Goal: Check status: Check status

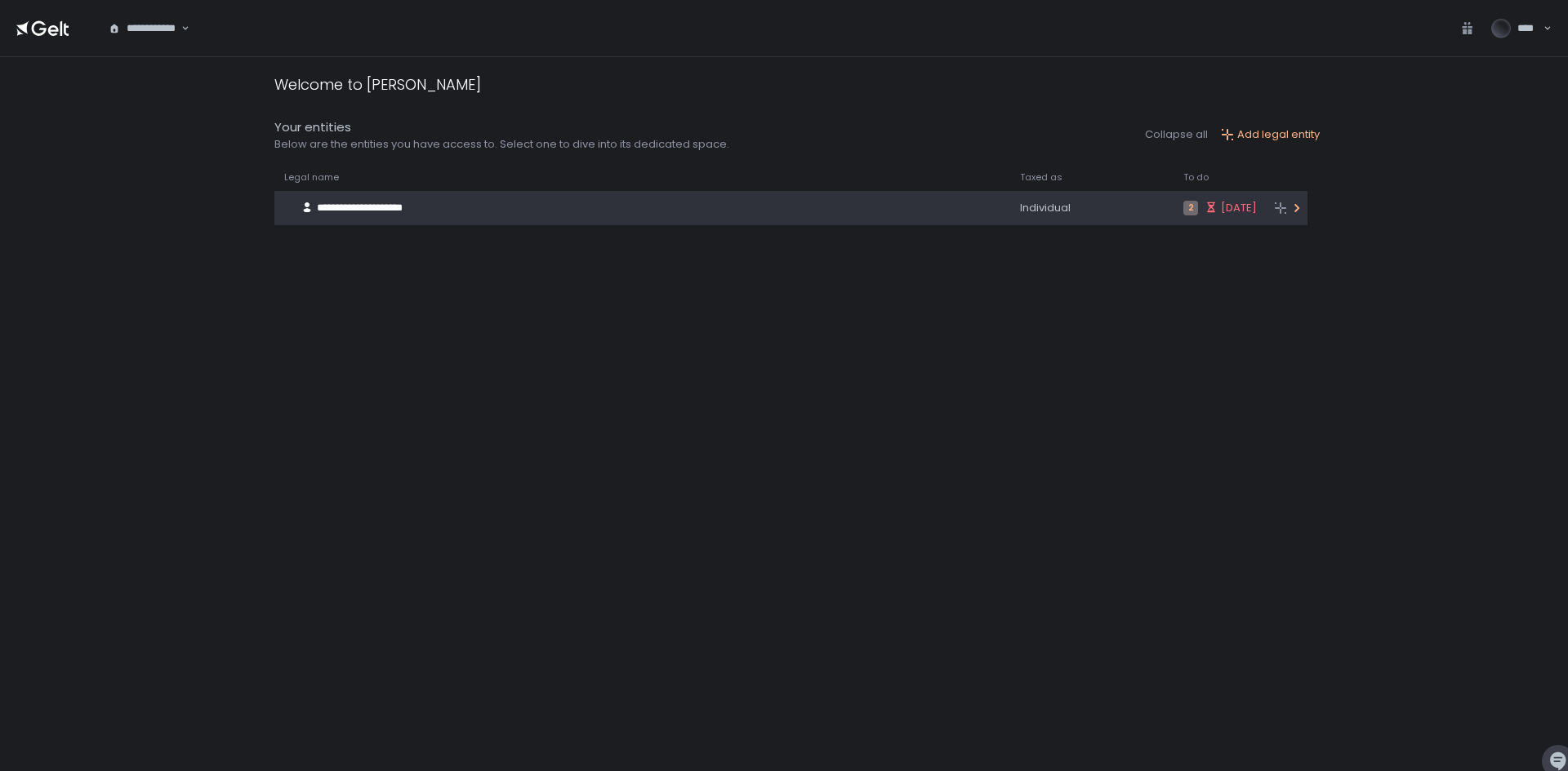
click at [382, 203] on span "**********" at bounding box center [360, 208] width 86 height 10
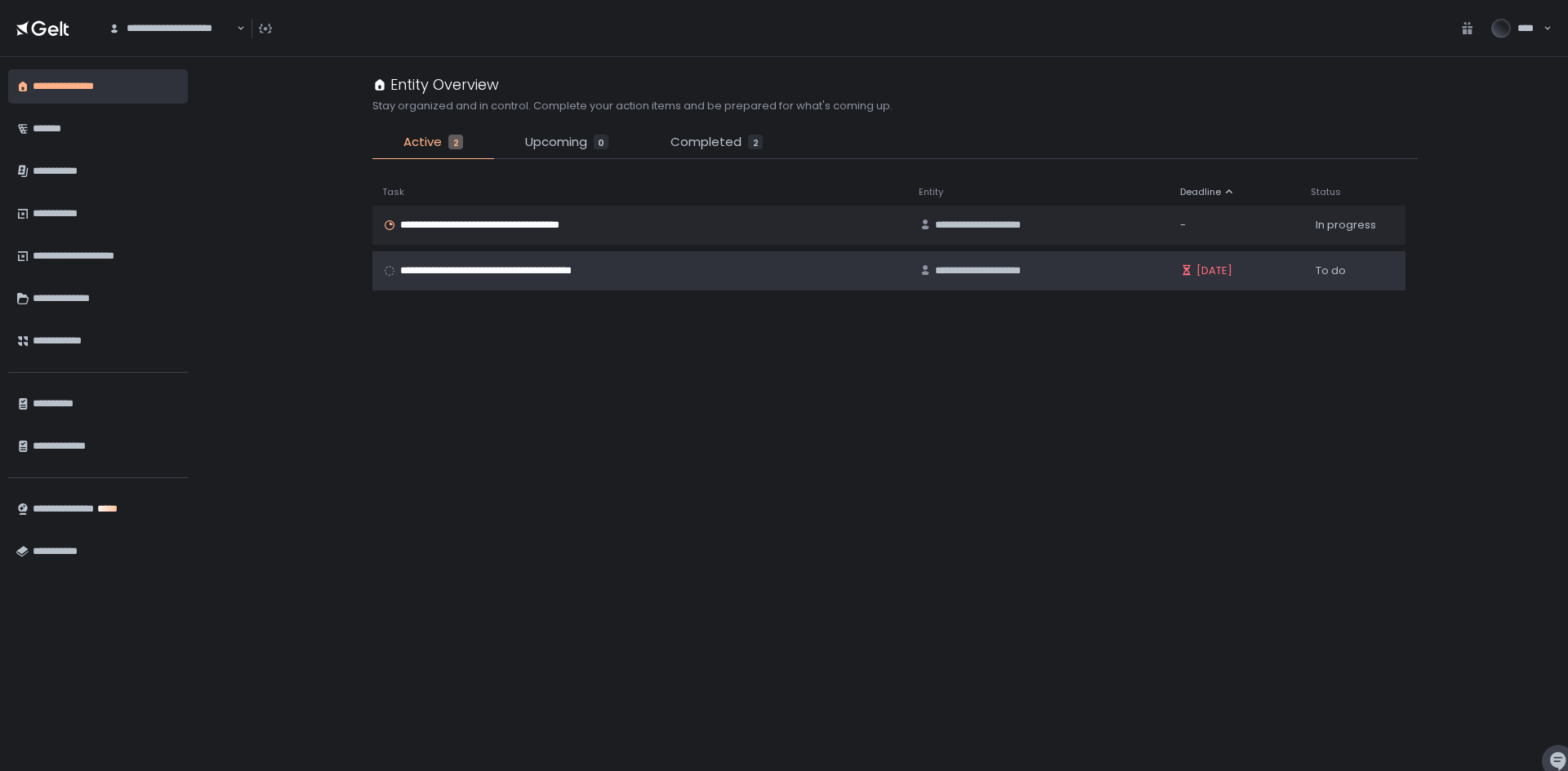
click at [537, 277] on span "**********" at bounding box center [522, 270] width 245 height 14
